Goal: Task Accomplishment & Management: Complete application form

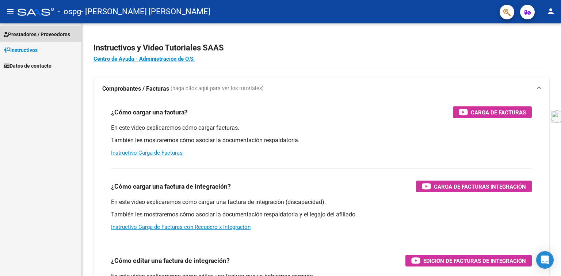
click at [38, 29] on link "Prestadores / Proveedores" at bounding box center [40, 34] width 81 height 16
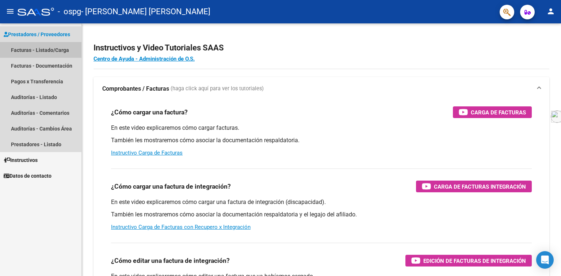
click at [29, 51] on link "Facturas - Listado/Carga" at bounding box center [40, 50] width 81 height 16
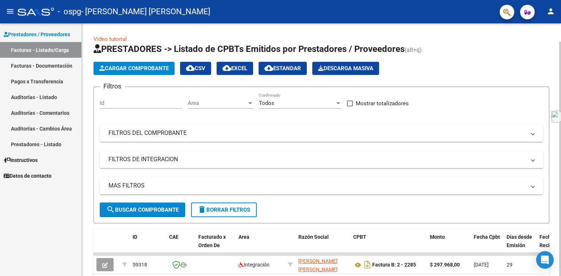
click at [131, 66] on span "Cargar Comprobante" at bounding box center [133, 68] width 69 height 7
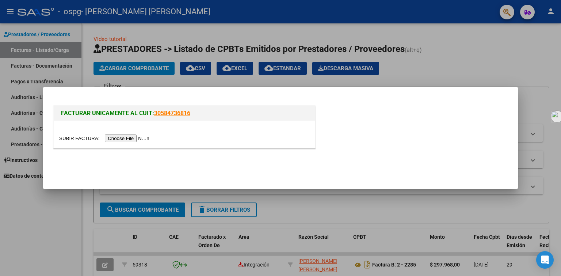
click at [127, 138] on input "file" at bounding box center [105, 138] width 92 height 8
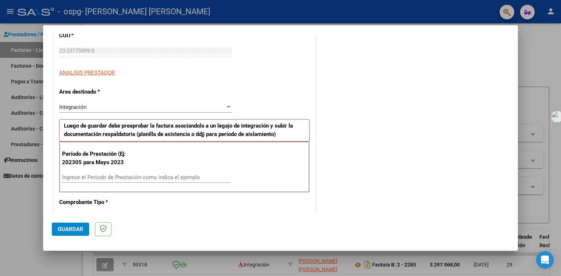
scroll to position [110, 0]
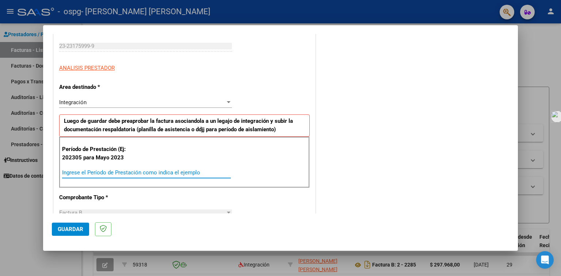
click at [76, 172] on input "Ingrese el Período de Prestación como indica el ejemplo" at bounding box center [146, 172] width 169 height 7
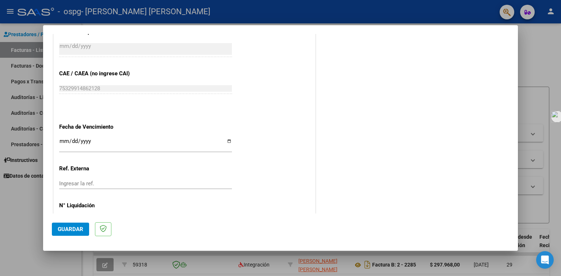
scroll to position [440, 0]
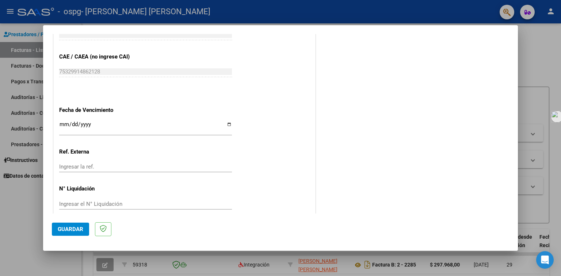
type input "202507"
click at [227, 121] on input "Ingresar la fecha" at bounding box center [145, 127] width 173 height 12
type input "[DATE]"
click at [75, 228] on span "Guardar" at bounding box center [71, 229] width 26 height 7
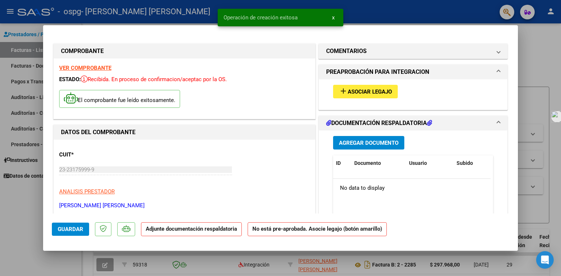
click at [369, 88] on span "Asociar Legajo" at bounding box center [370, 91] width 44 height 7
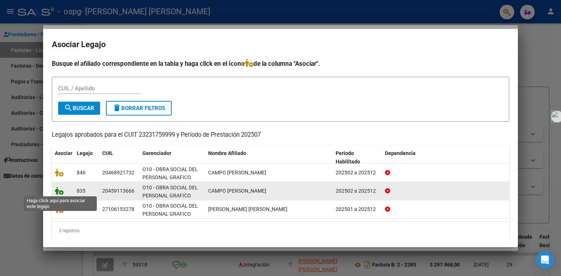
click at [60, 191] on icon at bounding box center [59, 191] width 9 height 8
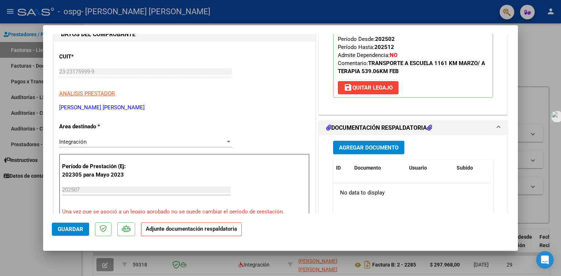
scroll to position [146, 0]
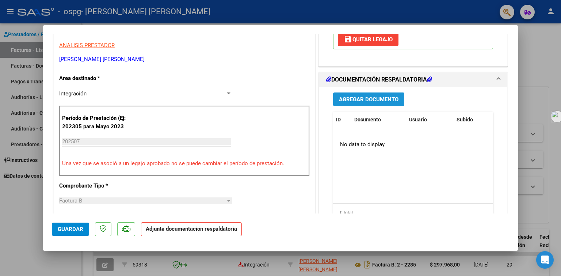
click at [356, 96] on span "Agregar Documento" at bounding box center [369, 99] width 60 height 7
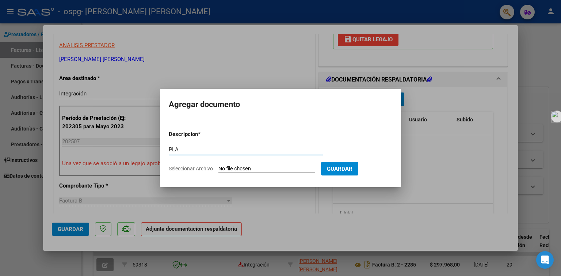
type input "PLANILLA DE ASISTENCIA"
click at [233, 169] on input "Seleccionar Archivo" at bounding box center [266, 168] width 97 height 7
type input "C:\fakepath\[PERSON_NAME] ESCUELA [PERSON_NAME] 2025.pdf"
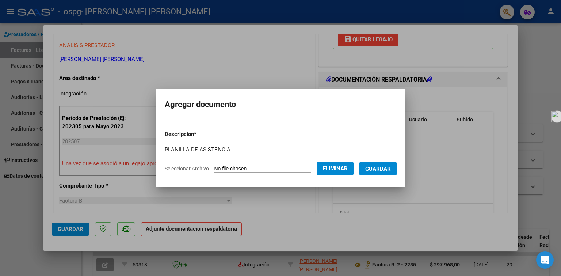
click at [374, 168] on span "Guardar" at bounding box center [378, 168] width 26 height 7
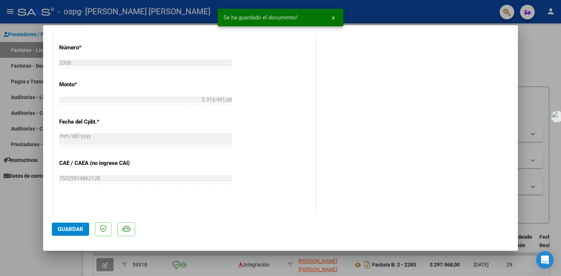
scroll to position [365, 0]
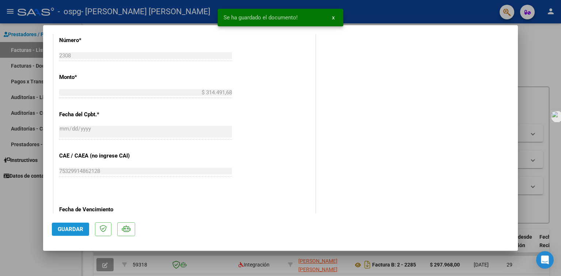
click at [65, 229] on span "Guardar" at bounding box center [71, 229] width 26 height 7
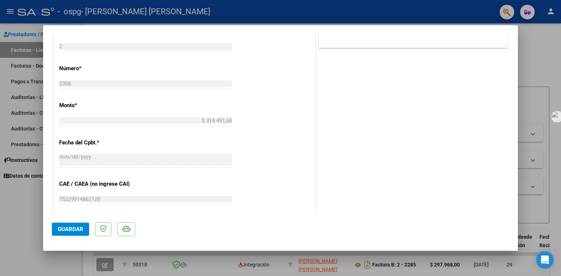
scroll to position [183, 0]
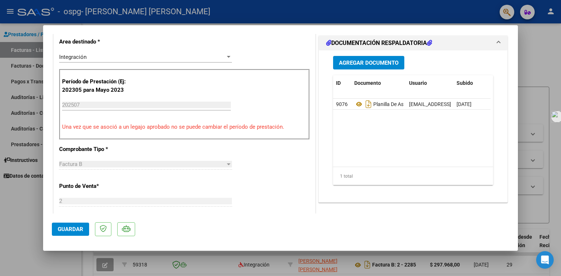
click at [25, 50] on div at bounding box center [280, 138] width 561 height 276
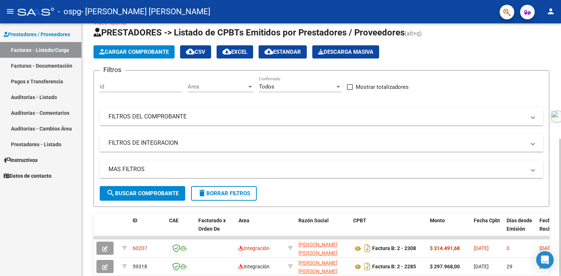
scroll to position [0, 0]
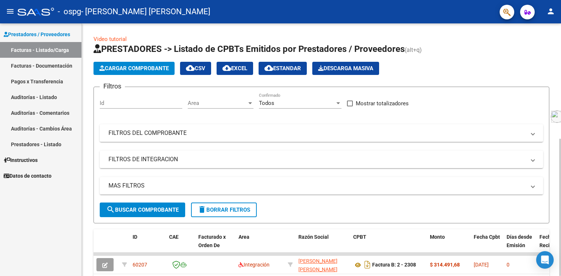
click at [128, 65] on span "Cargar Comprobante" at bounding box center [133, 68] width 69 height 7
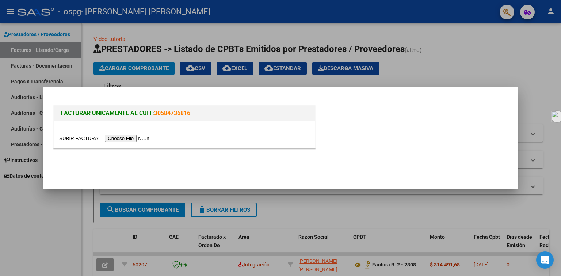
click at [124, 137] on input "file" at bounding box center [105, 138] width 92 height 8
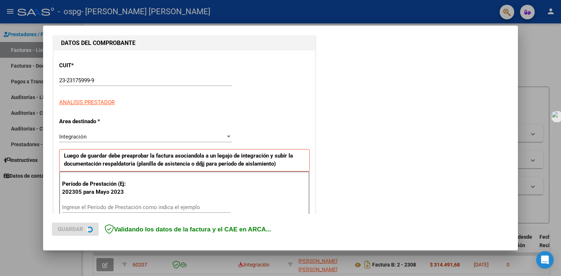
scroll to position [110, 0]
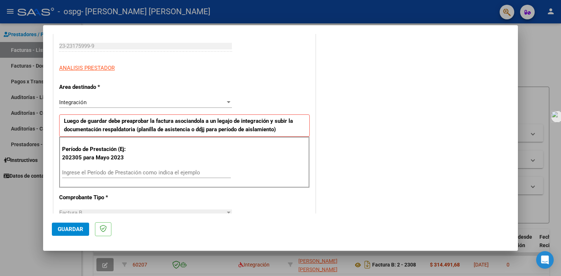
click at [70, 171] on input "Ingrese el Período de Prestación como indica el ejemplo" at bounding box center [146, 172] width 169 height 7
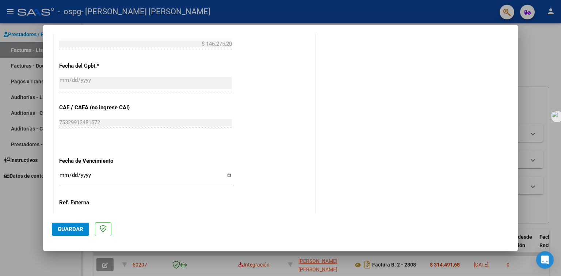
scroll to position [402, 0]
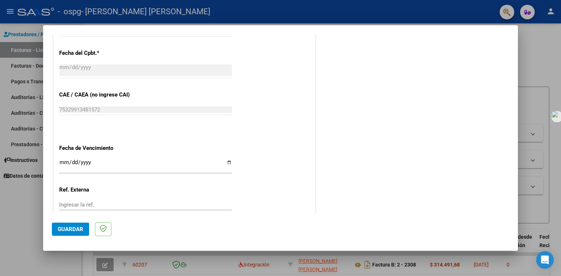
type input "202507"
click at [224, 159] on input "Ingresar la fecha" at bounding box center [145, 165] width 173 height 12
type input "[DATE]"
click at [74, 227] on span "Guardar" at bounding box center [71, 229] width 26 height 7
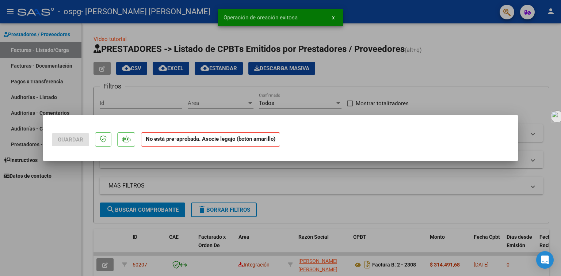
scroll to position [0, 0]
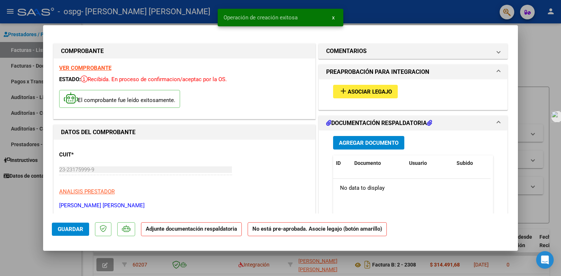
click at [355, 87] on button "add Asociar Legajo" at bounding box center [365, 92] width 65 height 14
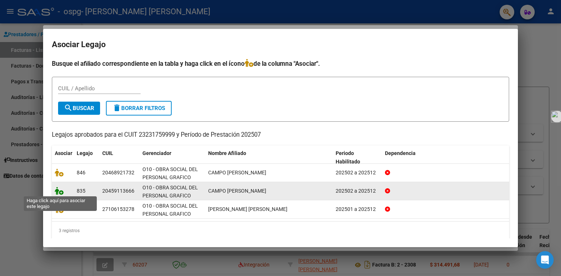
click at [60, 192] on icon at bounding box center [59, 191] width 9 height 8
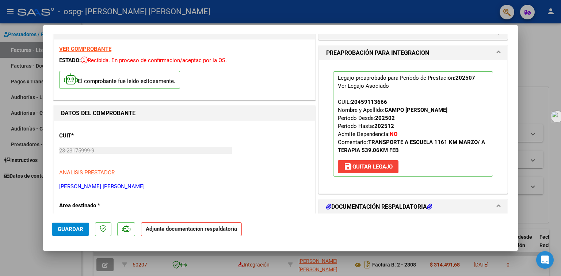
scroll to position [110, 0]
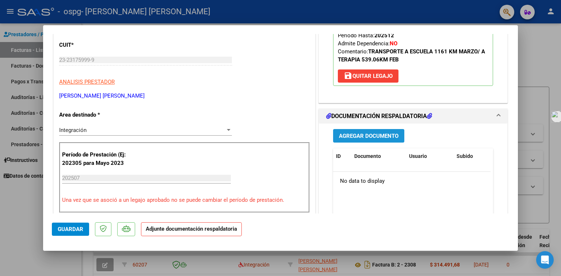
click at [357, 137] on span "Agregar Documento" at bounding box center [369, 136] width 60 height 7
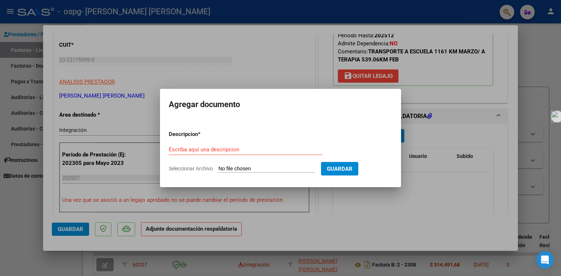
click at [251, 168] on input "Seleccionar Archivo" at bounding box center [266, 168] width 97 height 7
click at [201, 149] on input "Escriba aquí una descripcion" at bounding box center [246, 149] width 154 height 7
type input "planilla de asistencia"
click at [239, 167] on input "Seleccionar Archivo" at bounding box center [266, 168] width 97 height 7
type input "C:\fakepath\[PERSON_NAME] TERAPIA [PERSON_NAME] 2025.pdf"
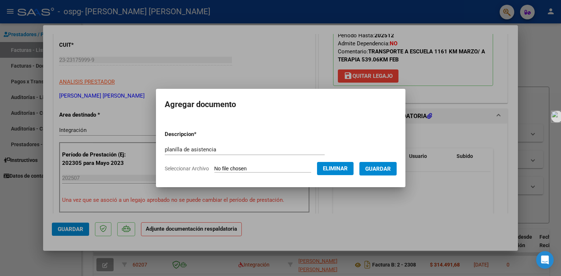
click at [371, 166] on span "Guardar" at bounding box center [378, 168] width 26 height 7
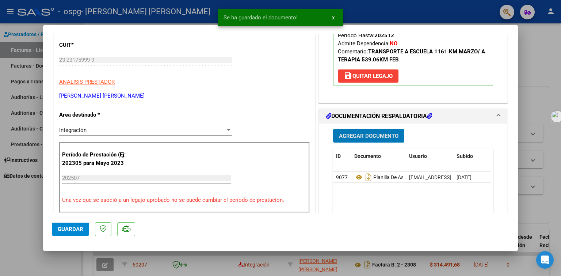
click at [79, 227] on span "Guardar" at bounding box center [71, 229] width 26 height 7
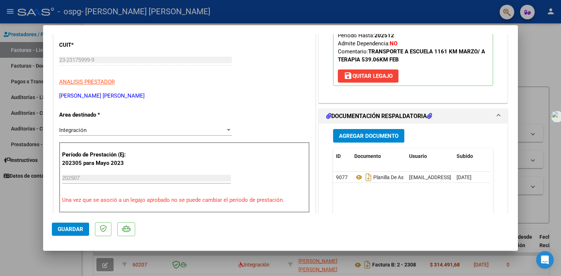
click at [30, 35] on div at bounding box center [280, 138] width 561 height 276
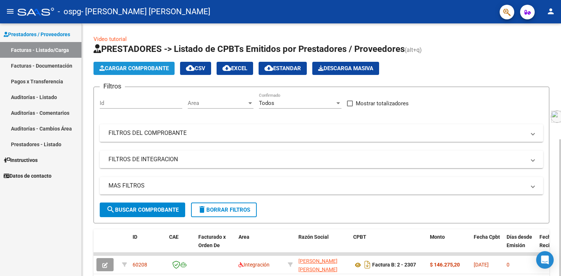
click at [127, 67] on span "Cargar Comprobante" at bounding box center [133, 68] width 69 height 7
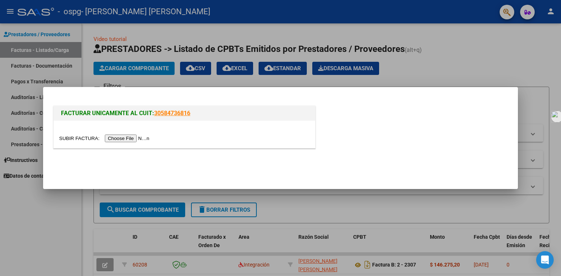
click at [127, 141] on input "file" at bounding box center [105, 138] width 92 height 8
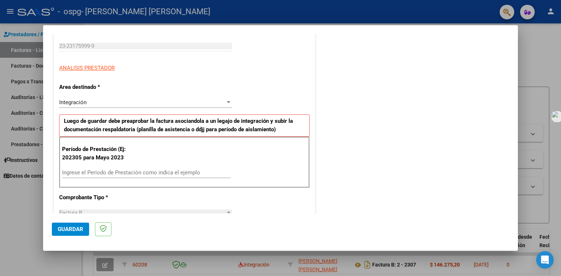
click at [77, 173] on input "Ingrese el Período de Prestación como indica el ejemplo" at bounding box center [146, 172] width 169 height 7
type input "202507"
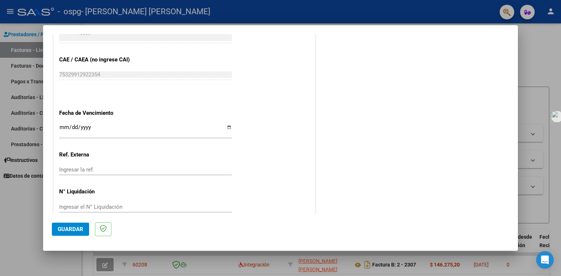
scroll to position [438, 0]
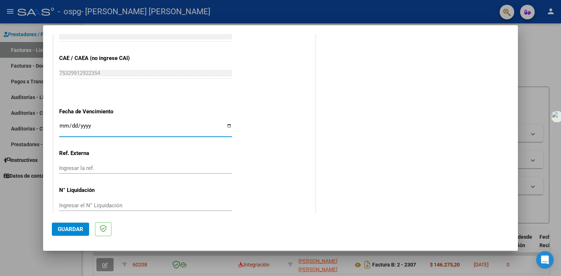
click at [223, 123] on input "Ingresar la fecha" at bounding box center [145, 129] width 173 height 12
click at [225, 123] on input "Ingresar la fecha" at bounding box center [145, 129] width 173 height 12
type input "[DATE]"
click at [70, 230] on span "Guardar" at bounding box center [71, 229] width 26 height 7
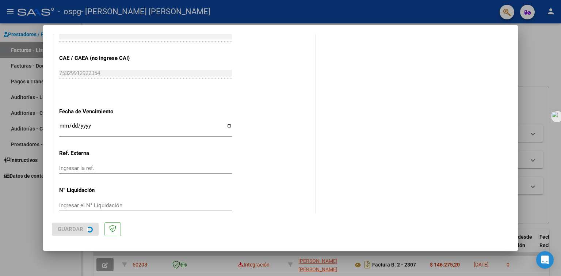
scroll to position [0, 0]
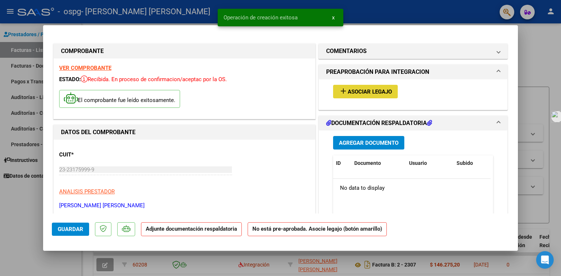
click at [366, 91] on span "Asociar Legajo" at bounding box center [370, 91] width 44 height 7
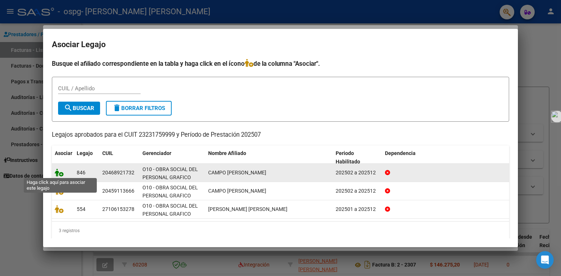
click at [60, 172] on icon at bounding box center [59, 172] width 9 height 8
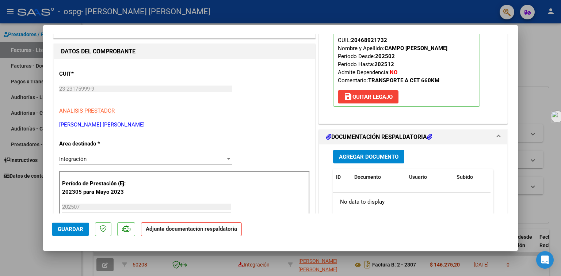
scroll to position [110, 0]
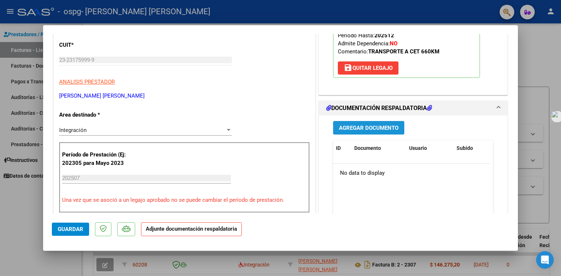
click at [350, 126] on span "Agregar Documento" at bounding box center [369, 128] width 60 height 7
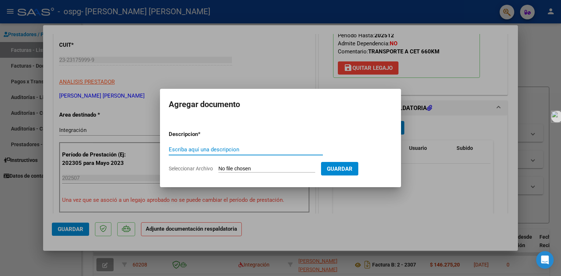
click at [210, 148] on input "Escriba aquí una descripcion" at bounding box center [246, 149] width 154 height 7
type input "PLANILLA DE ASISTENCIA"
click at [242, 168] on input "Seleccionar Archivo" at bounding box center [266, 168] width 97 height 7
type input "C:\fakepath\CAMPO [PERSON_NAME] 2025.pdf"
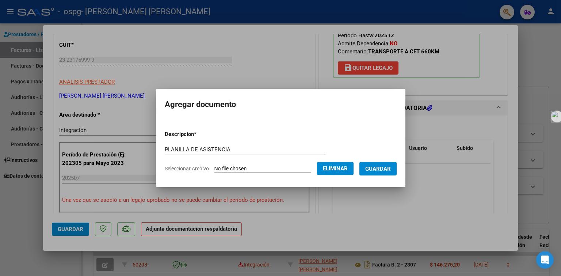
click at [377, 167] on span "Guardar" at bounding box center [378, 168] width 26 height 7
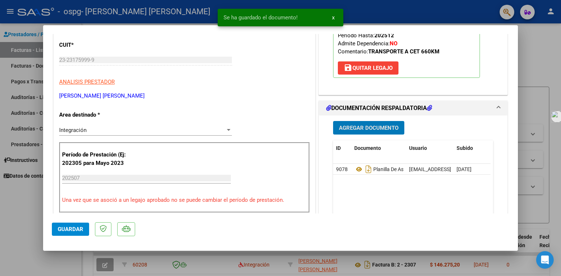
click at [80, 226] on span "Guardar" at bounding box center [71, 229] width 26 height 7
click at [80, 227] on span "Guardar" at bounding box center [71, 229] width 26 height 7
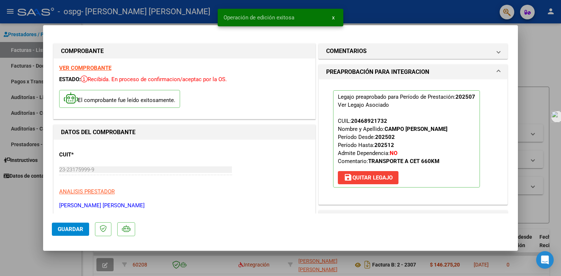
scroll to position [0, 0]
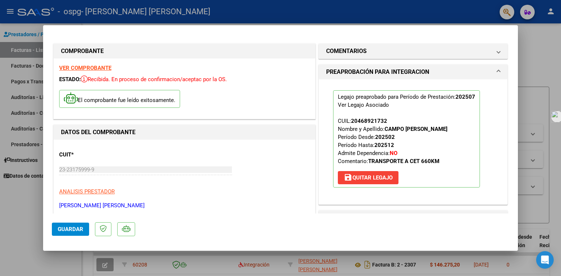
click at [27, 33] on div at bounding box center [280, 138] width 561 height 276
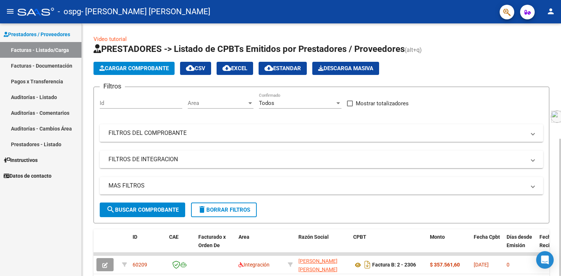
click at [141, 67] on span "Cargar Comprobante" at bounding box center [133, 68] width 69 height 7
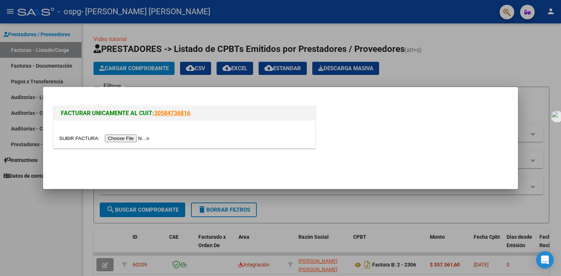
click at [126, 137] on input "file" at bounding box center [105, 138] width 92 height 8
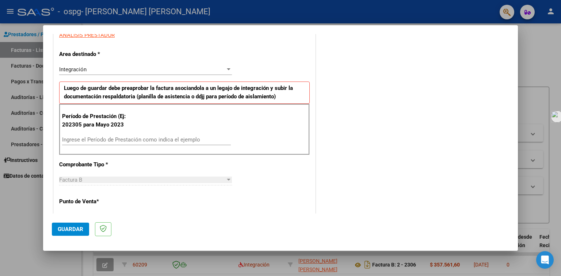
scroll to position [146, 0]
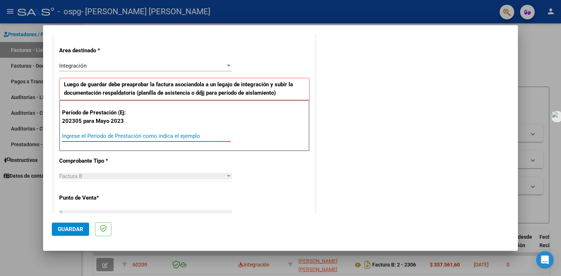
click at [83, 134] on input "Ingrese el Período de Prestación como indica el ejemplo" at bounding box center [146, 136] width 169 height 7
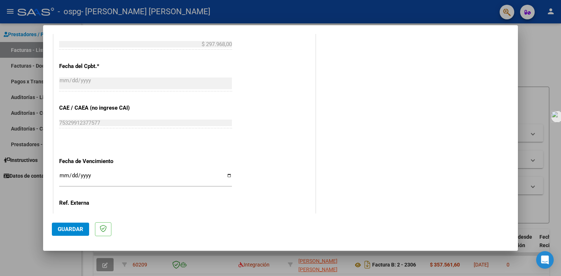
scroll to position [402, 0]
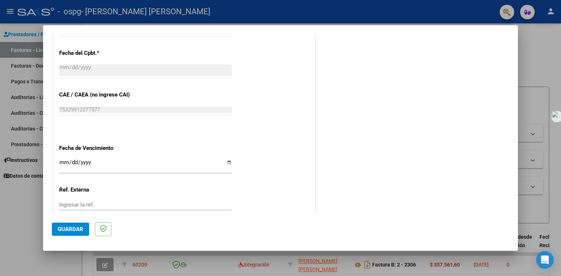
type input "202507"
click at [226, 159] on input "Ingresar la fecha" at bounding box center [145, 165] width 173 height 12
type input "[DATE]"
click at [73, 227] on span "Guardar" at bounding box center [71, 229] width 26 height 7
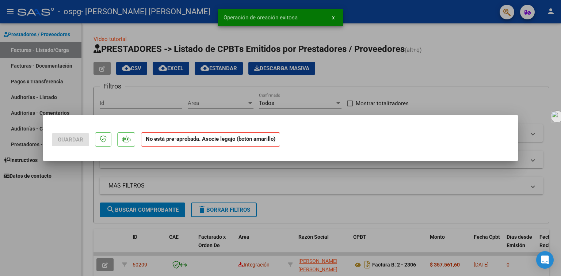
scroll to position [0, 0]
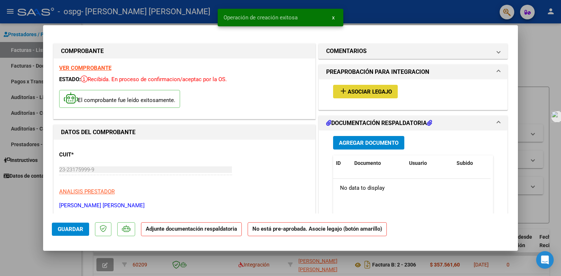
click at [363, 89] on span "Asociar Legajo" at bounding box center [370, 91] width 44 height 7
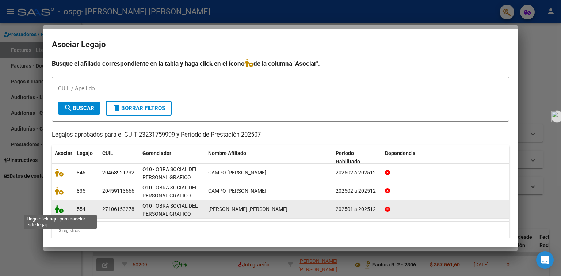
click at [58, 207] on icon at bounding box center [59, 209] width 9 height 8
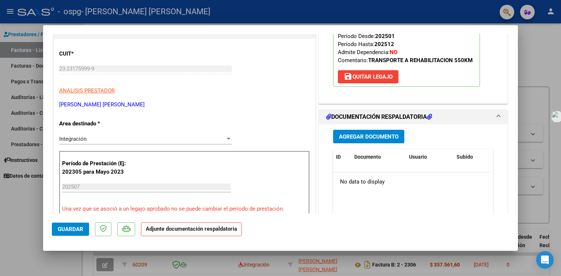
scroll to position [110, 0]
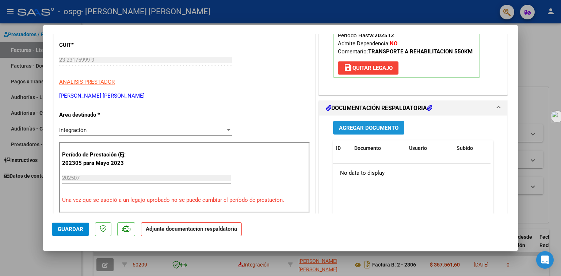
click at [367, 128] on span "Agregar Documento" at bounding box center [369, 128] width 60 height 7
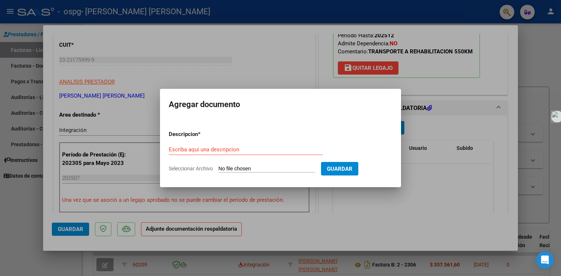
click at [215, 145] on div "Escriba aquí una descripcion" at bounding box center [246, 149] width 154 height 11
click at [216, 149] on input "Escriba aquí una descripcion" at bounding box center [246, 149] width 154 height 7
type input "PLANILLA DE ASISTENCIA"
click at [230, 169] on input "Seleccionar Archivo" at bounding box center [266, 168] width 97 height 7
type input "C:\fakepath\[PERSON_NAME] 2025.pdf"
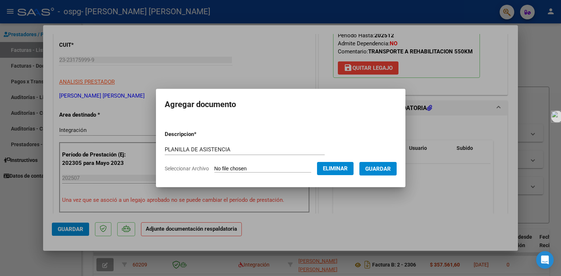
click at [375, 166] on span "Guardar" at bounding box center [378, 168] width 26 height 7
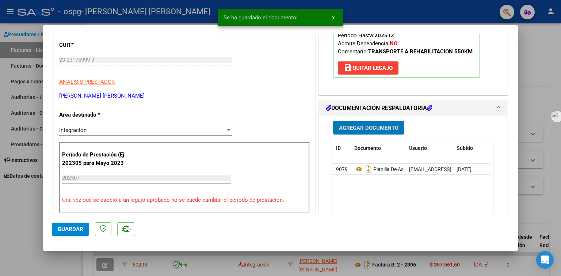
click at [79, 228] on span "Guardar" at bounding box center [71, 229] width 26 height 7
click at [26, 34] on div at bounding box center [280, 138] width 561 height 276
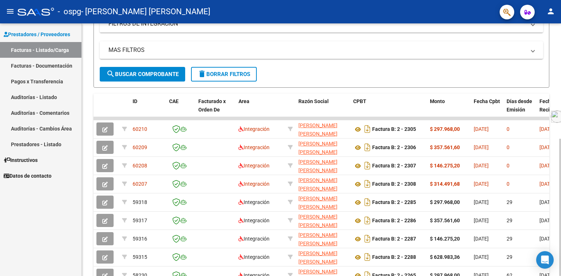
scroll to position [146, 0]
